Goal: Task Accomplishment & Management: Manage account settings

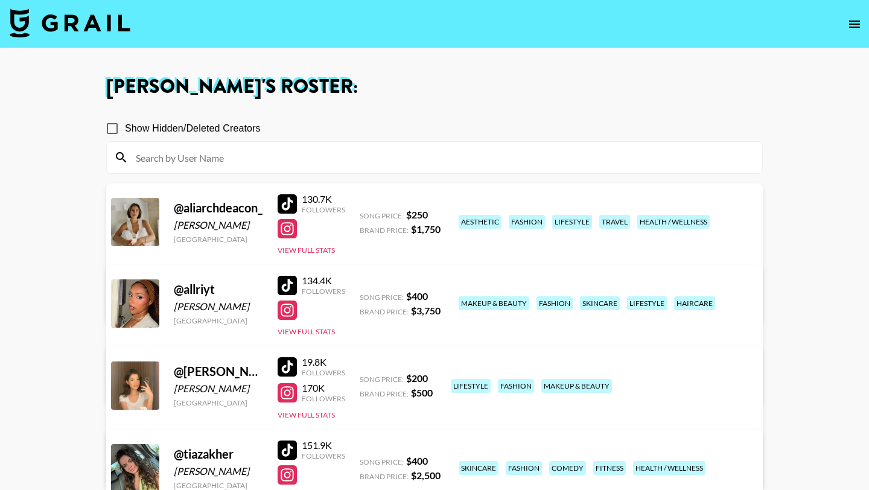
scroll to position [170, 0]
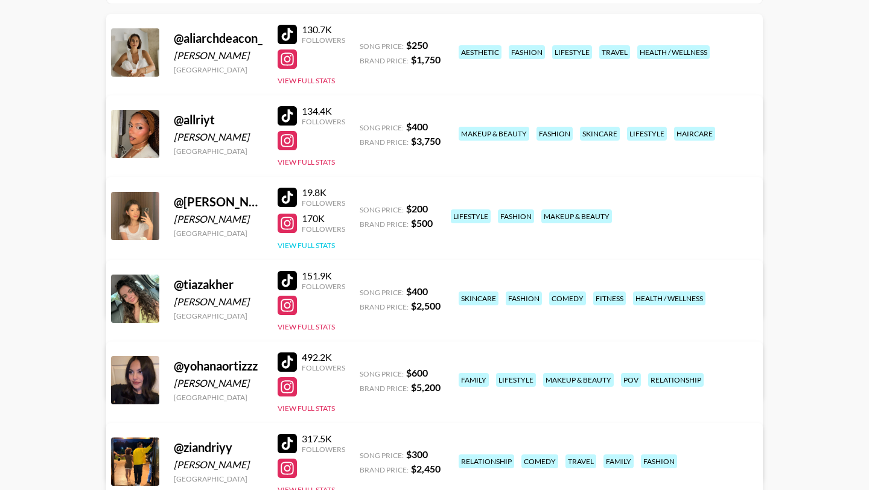
click at [302, 243] on button "View Full Stats" at bounding box center [306, 245] width 57 height 9
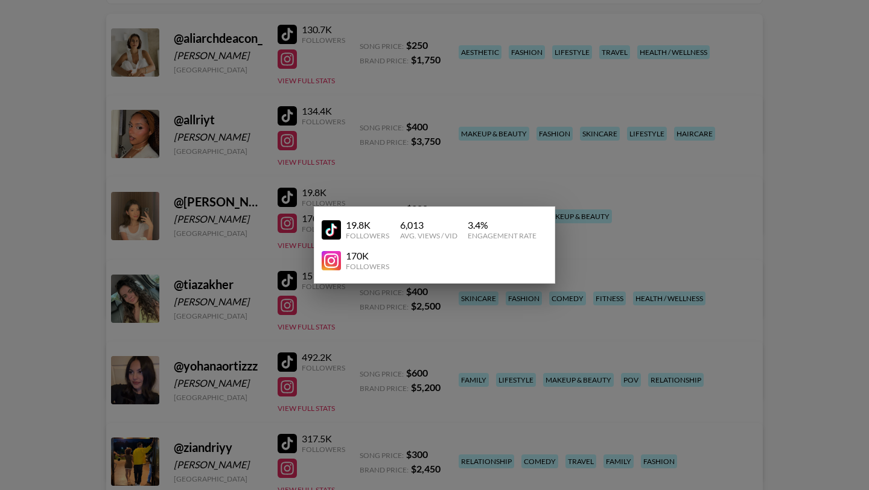
click at [322, 207] on div "19.8K Followers 6,013 Avg. Views / Vid 3.4 % Engagement Rate 170K Followers" at bounding box center [434, 244] width 241 height 77
click at [652, 241] on div at bounding box center [434, 245] width 869 height 490
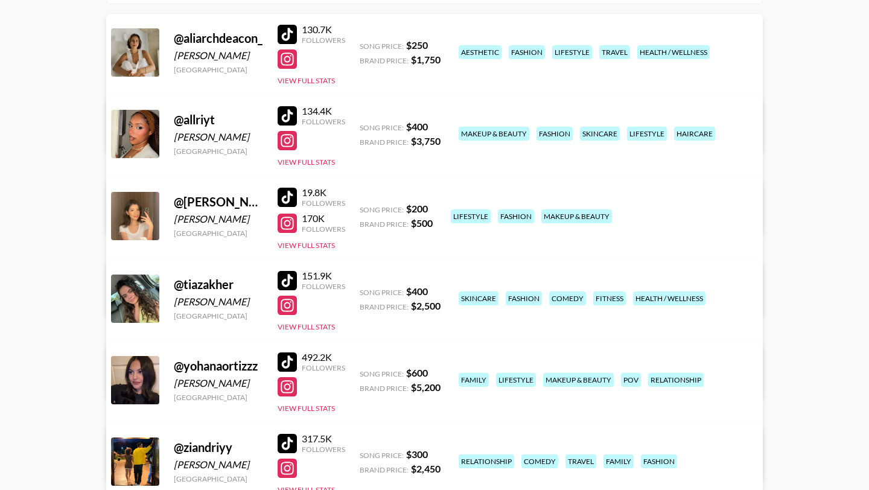
click at [363, 291] on link "View/Edit Details" at bounding box center [245, 297] width 235 height 12
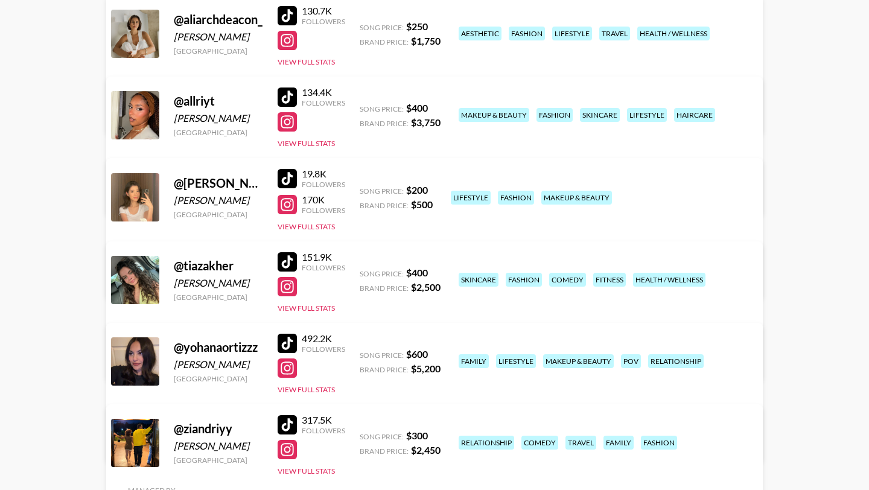
scroll to position [191, 0]
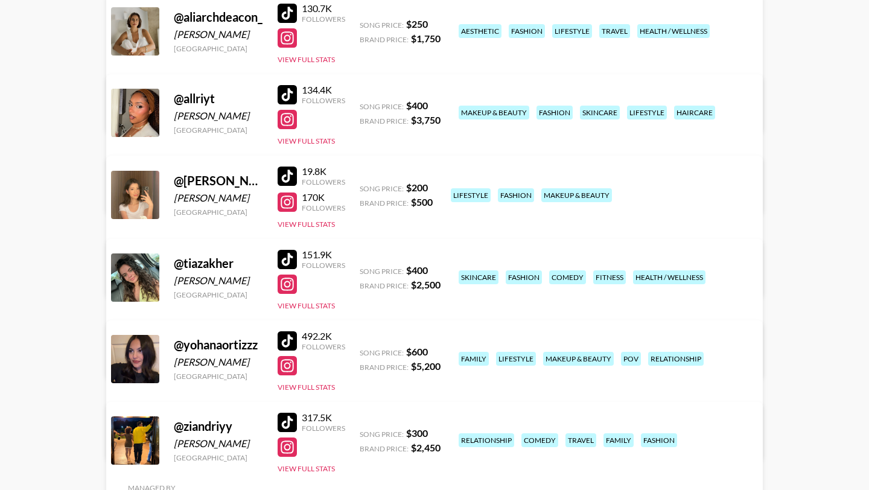
click at [363, 270] on link "View/Edit Details" at bounding box center [245, 276] width 235 height 12
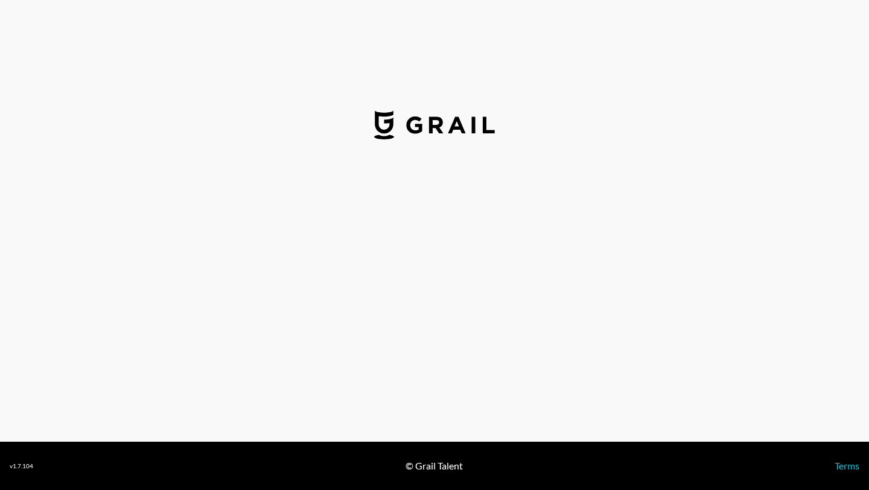
select select "USD"
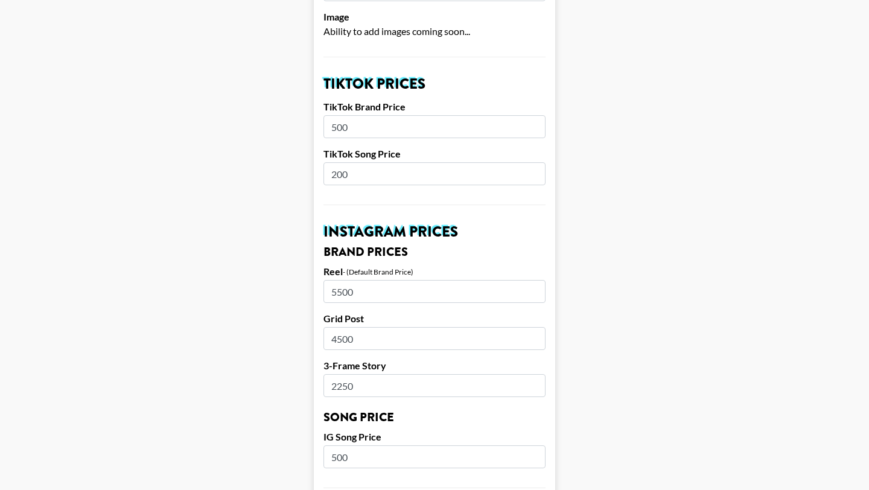
scroll to position [531, 0]
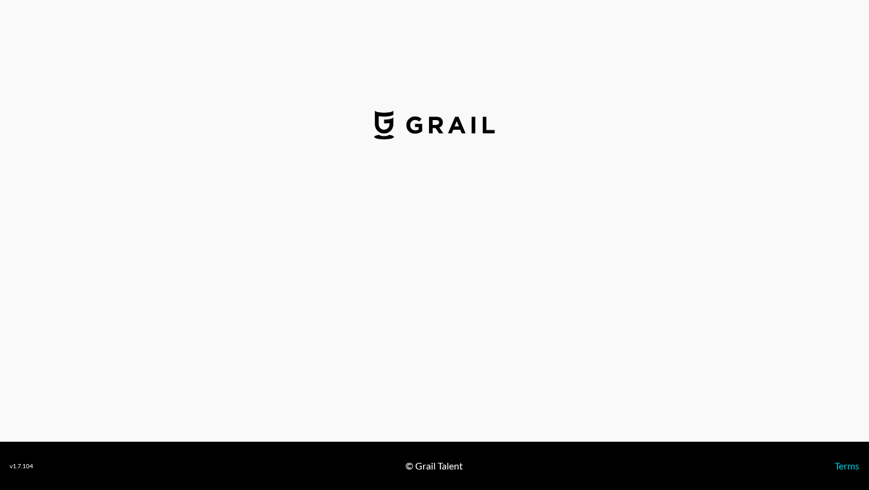
select select "USD"
